Goal: Information Seeking & Learning: Learn about a topic

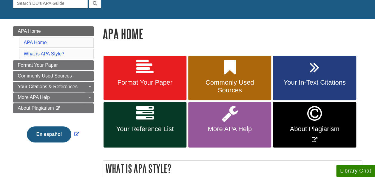
scroll to position [65, 0]
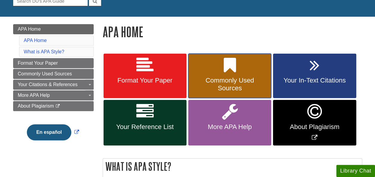
click at [249, 80] on span "Commonly Used Sources" at bounding box center [230, 84] width 74 height 15
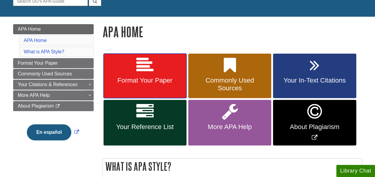
click at [170, 72] on link "Format Your Paper" at bounding box center [144, 76] width 83 height 45
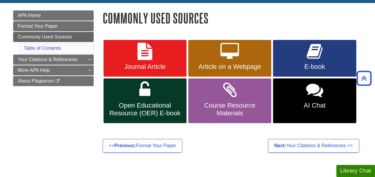
scroll to position [78, 0]
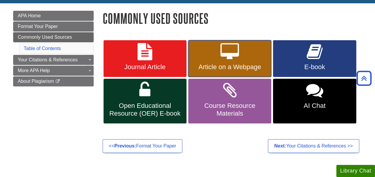
click at [229, 59] on icon at bounding box center [229, 51] width 18 height 17
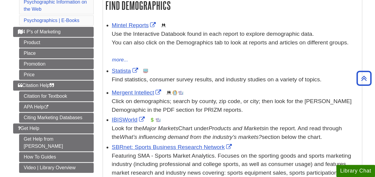
scroll to position [107, 0]
click at [119, 73] on link "Statista" at bounding box center [126, 70] width 28 height 6
click at [129, 24] on link "Mintel Reports" at bounding box center [135, 25] width 46 height 6
click at [125, 120] on link "IBISWorld" at bounding box center [129, 119] width 34 height 6
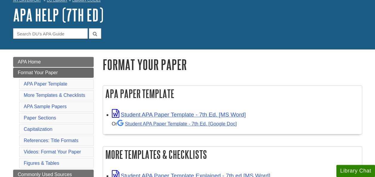
scroll to position [33, 0]
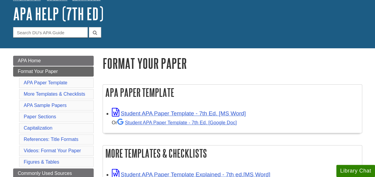
click at [195, 119] on div "Or Student APA Paper Template - 7th Ed. [Google Doc]" at bounding box center [235, 122] width 247 height 9
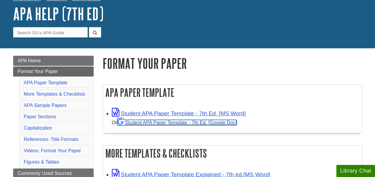
click at [196, 122] on link "Student APA Paper Template - 7th Ed. [Google Doc]" at bounding box center [177, 122] width 120 height 5
